Goal: Ask a question

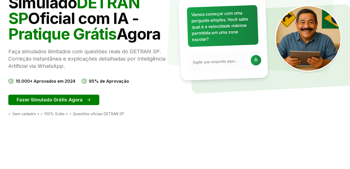
scroll to position [78, 0]
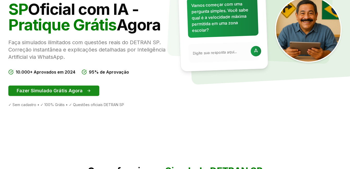
click at [91, 90] on button "Fazer Simulado Grátis Agora" at bounding box center [53, 91] width 91 height 10
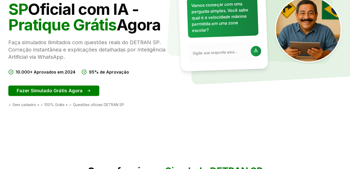
scroll to position [0, 0]
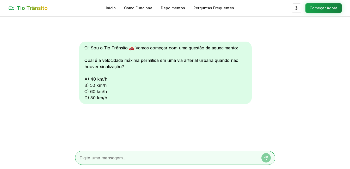
click at [139, 152] on div at bounding box center [175, 158] width 200 height 14
click at [139, 156] on textarea at bounding box center [167, 158] width 177 height 6
type textarea "C"
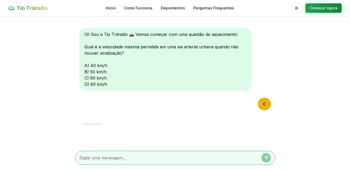
scroll to position [71, 0]
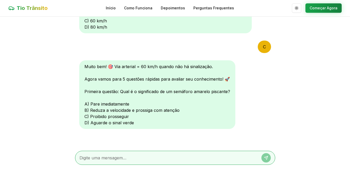
type textarea "B"
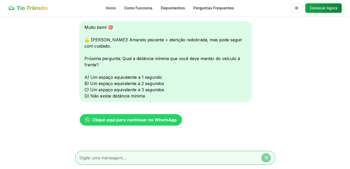
scroll to position [206, 0]
type textarea "C"
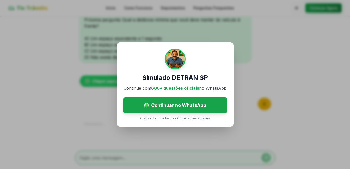
scroll to position [315, 0]
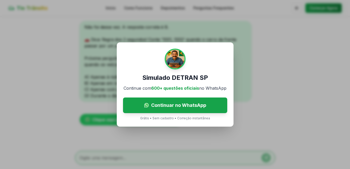
click at [273, 93] on div "Simulado DETRAN SP Continue com 600+ questões oficiais no WhatsApp Continuar no…" at bounding box center [175, 84] width 350 height 169
click at [193, 49] on div "Simulado DETRAN SP Continue com 600+ questões oficiais no WhatsApp Continuar no…" at bounding box center [175, 84] width 117 height 84
